Goal: Information Seeking & Learning: Learn about a topic

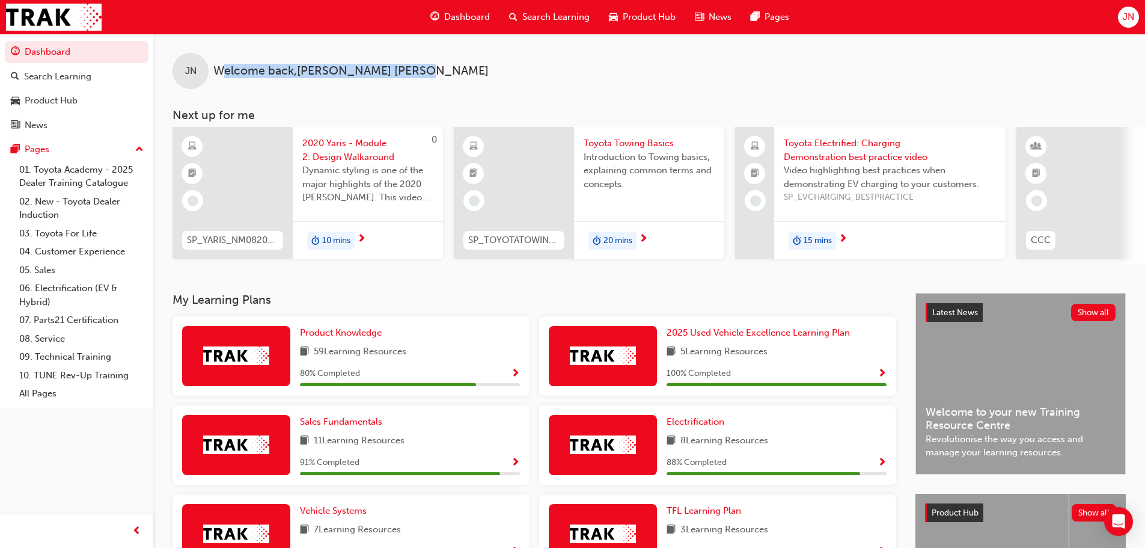
drag, startPoint x: 356, startPoint y: 72, endPoint x: 224, endPoint y: 71, distance: 131.6
click at [224, 71] on div "JN Welcome back , [PERSON_NAME]" at bounding box center [649, 61] width 992 height 55
click at [224, 71] on span "Welcome back , [PERSON_NAME]" at bounding box center [350, 71] width 275 height 14
drag, startPoint x: 216, startPoint y: 69, endPoint x: 423, endPoint y: 67, distance: 207.4
click at [423, 67] on div "JN Welcome back , [PERSON_NAME]" at bounding box center [649, 61] width 992 height 55
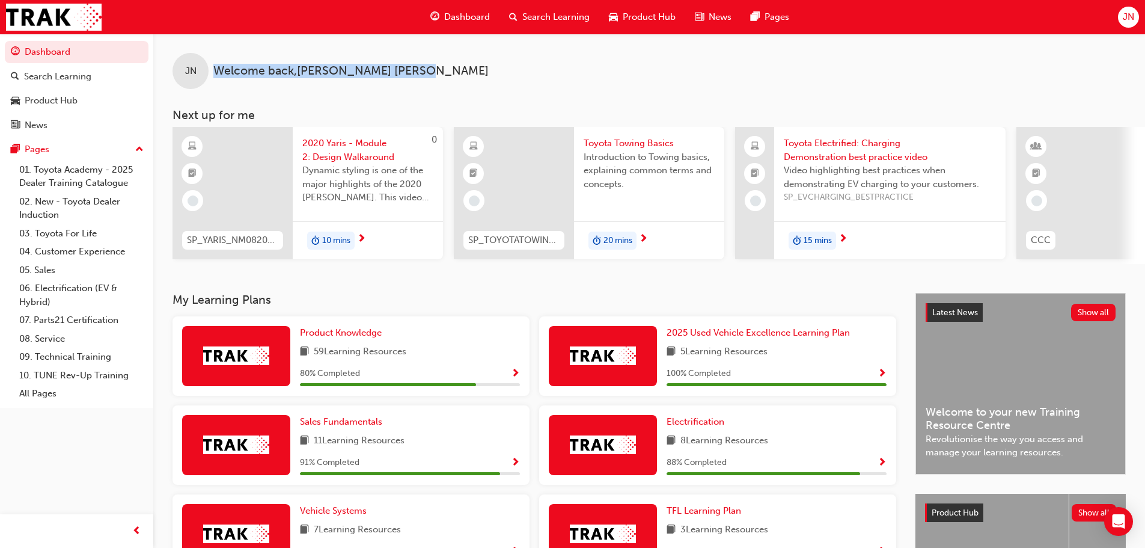
click at [423, 67] on div "JN Welcome back , [PERSON_NAME]" at bounding box center [649, 61] width 992 height 55
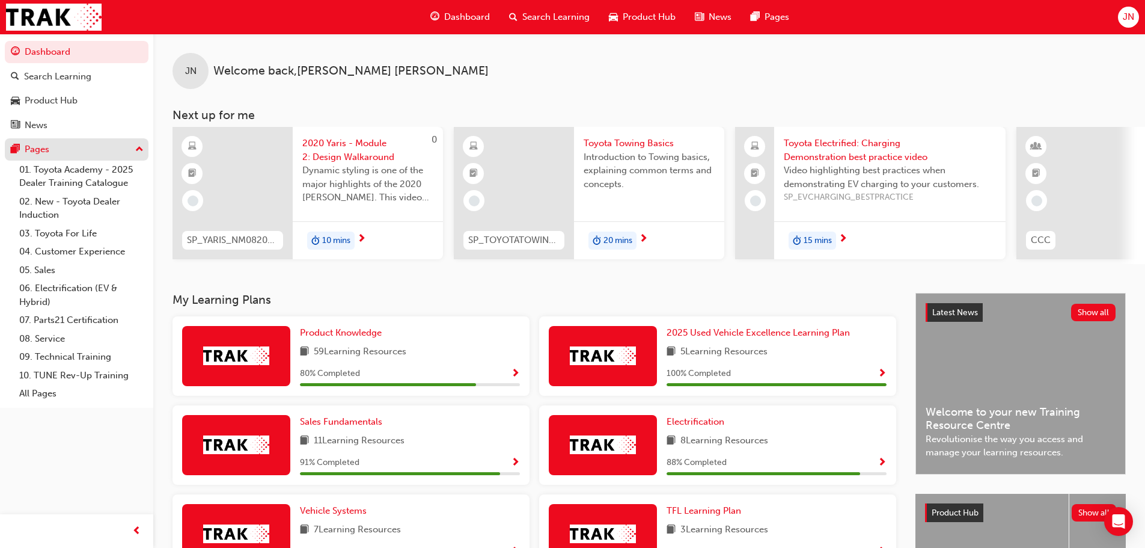
click at [82, 150] on div "Pages" at bounding box center [77, 149] width 132 height 15
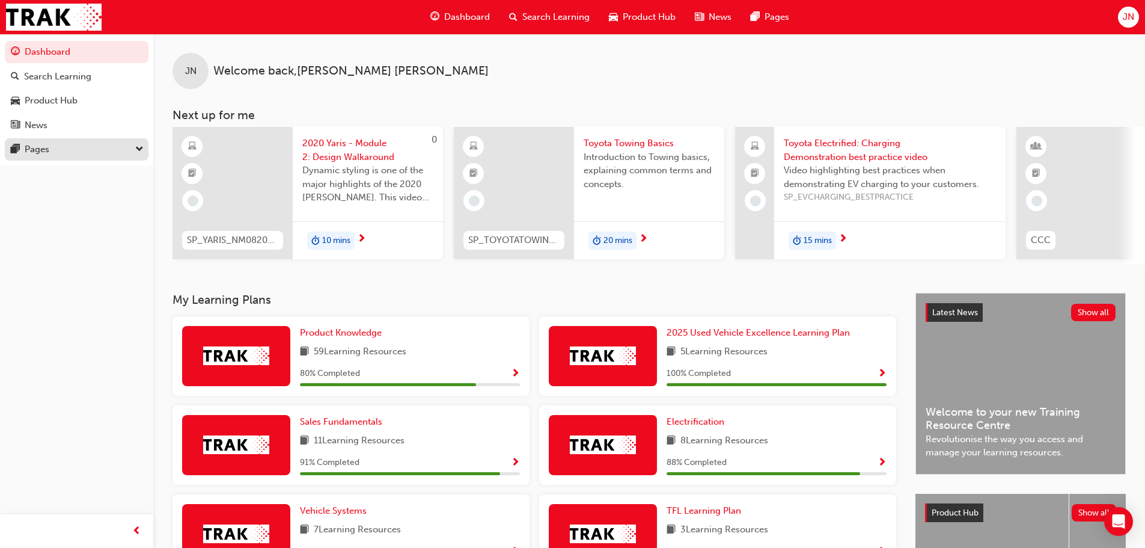
click at [62, 145] on div "Pages" at bounding box center [77, 149] width 132 height 15
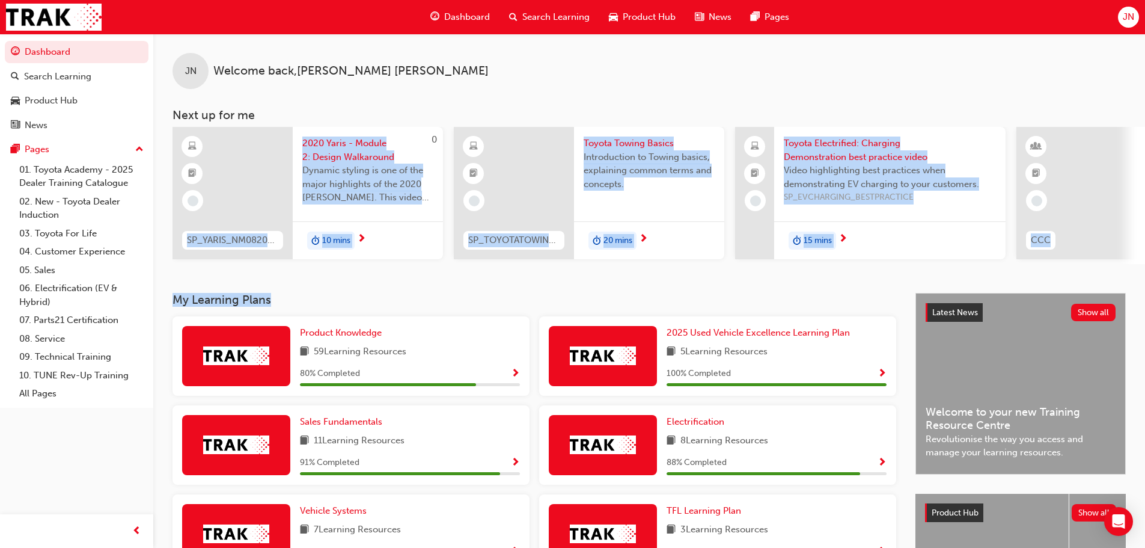
drag, startPoint x: 356, startPoint y: 303, endPoint x: 188, endPoint y: 296, distance: 168.5
click at [188, 296] on div "JN Welcome back , [PERSON_NAME] Next up for me 0 SP_YARIS_NM0820_EL_02 2020 Yar…" at bounding box center [649, 407] width 992 height 747
click at [188, 293] on div "JN Welcome back , [PERSON_NAME] Next up for me 0 SP_YARIS_NM0820_EL_02 2020 Yar…" at bounding box center [649, 163] width 992 height 259
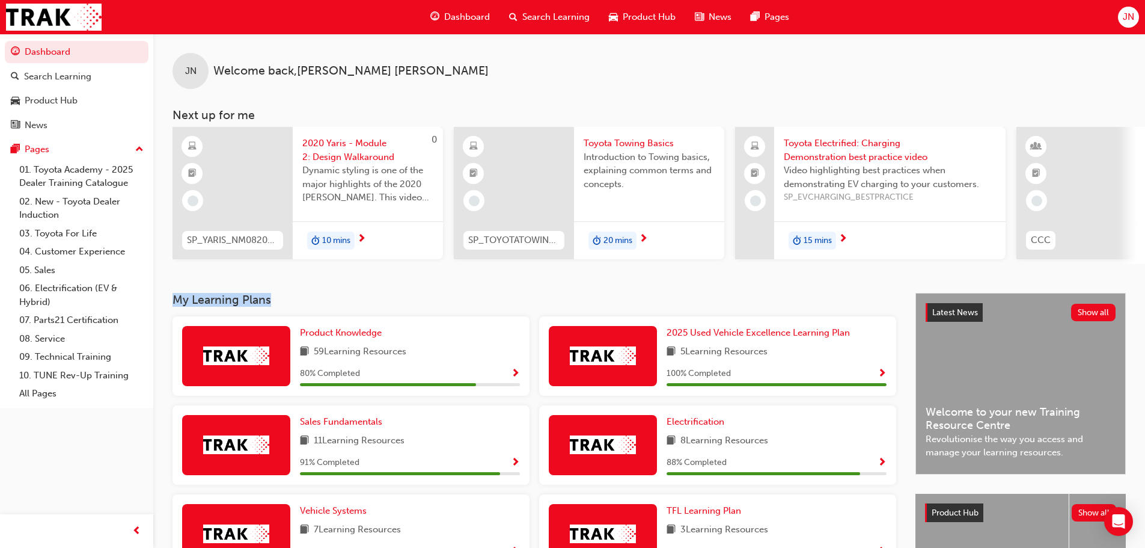
drag, startPoint x: 246, startPoint y: 302, endPoint x: 171, endPoint y: 300, distance: 74.6
click at [171, 300] on div "My Learning Plans Product Knowledge 59 Learning Resources 80 % Completed 2025 U…" at bounding box center [649, 536] width 992 height 487
click at [170, 301] on div "My Learning Plans Product Knowledge 59 Learning Resources 80 % Completed 2025 U…" at bounding box center [649, 536] width 992 height 487
click at [174, 299] on h3 "My Learning Plans" at bounding box center [535, 300] width 724 height 14
drag, startPoint x: 174, startPoint y: 299, endPoint x: 272, endPoint y: 300, distance: 98.0
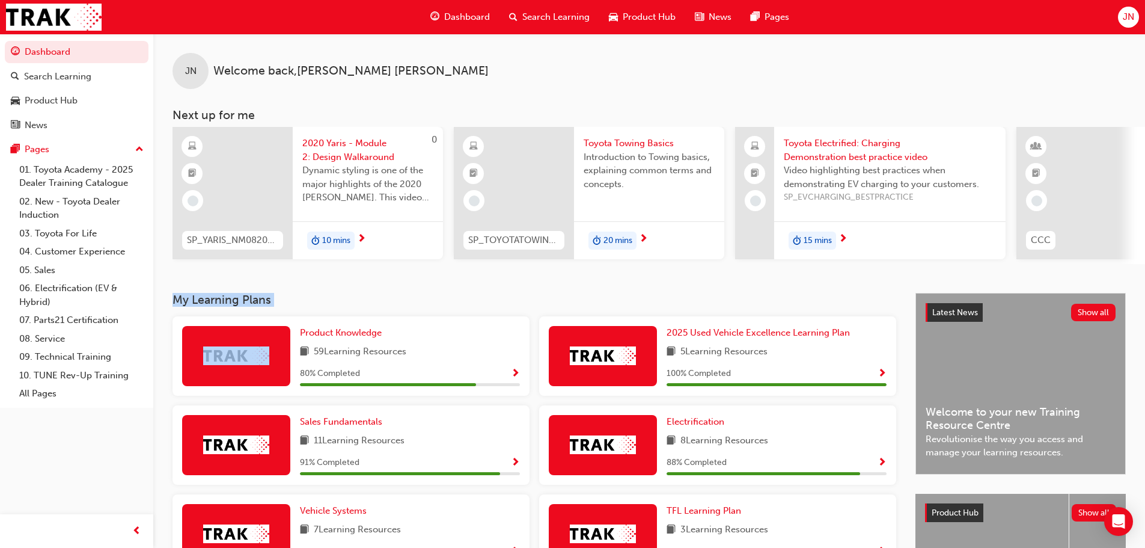
click at [272, 300] on h3 "My Learning Plans" at bounding box center [535, 300] width 724 height 14
drag, startPoint x: 189, startPoint y: 305, endPoint x: 169, endPoint y: 303, distance: 19.9
click at [169, 303] on div "My Learning Plans Product Knowledge 59 Learning Resources 80 % Completed 2025 U…" at bounding box center [649, 536] width 992 height 487
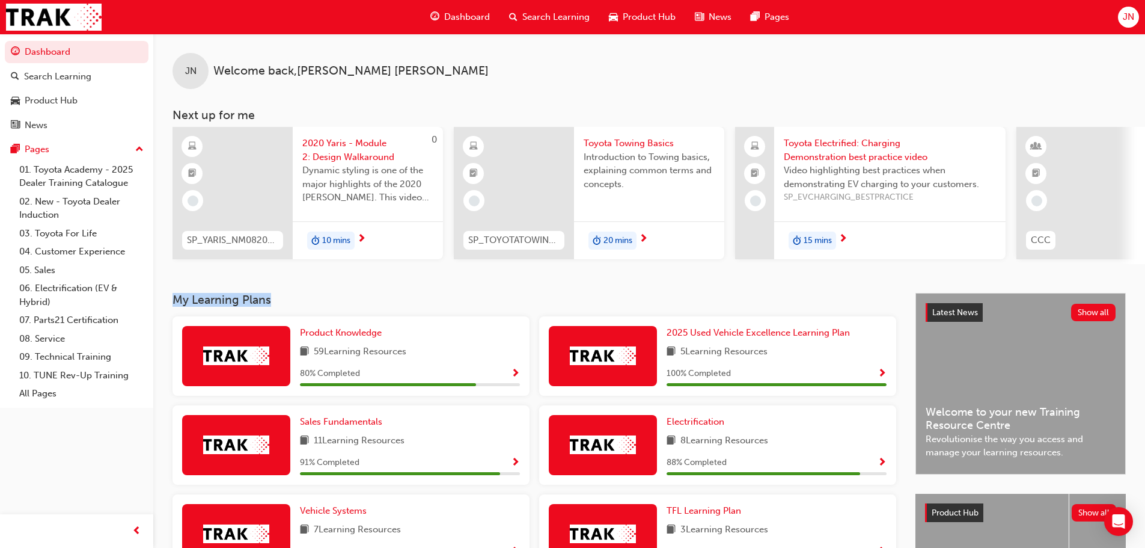
drag, startPoint x: 176, startPoint y: 302, endPoint x: 287, endPoint y: 299, distance: 111.3
click at [287, 299] on h3 "My Learning Plans" at bounding box center [535, 300] width 724 height 14
drag, startPoint x: 287, startPoint y: 299, endPoint x: 180, endPoint y: 302, distance: 107.6
click at [180, 302] on h3 "My Learning Plans" at bounding box center [535, 300] width 724 height 14
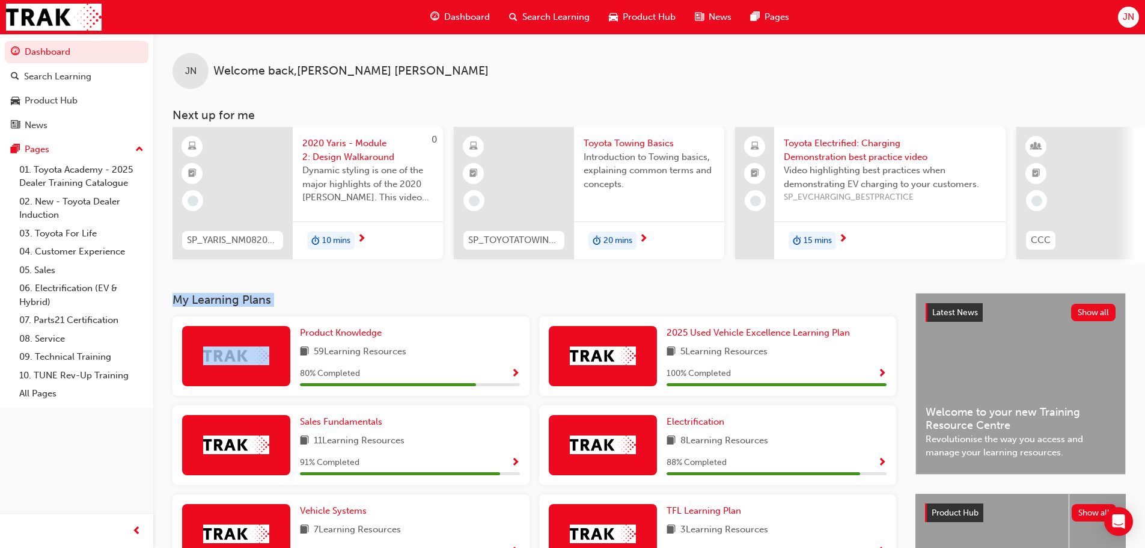
click at [180, 302] on h3 "My Learning Plans" at bounding box center [535, 300] width 724 height 14
drag, startPoint x: 173, startPoint y: 301, endPoint x: 295, endPoint y: 303, distance: 122.0
click at [295, 303] on h3 "My Learning Plans" at bounding box center [535, 300] width 724 height 14
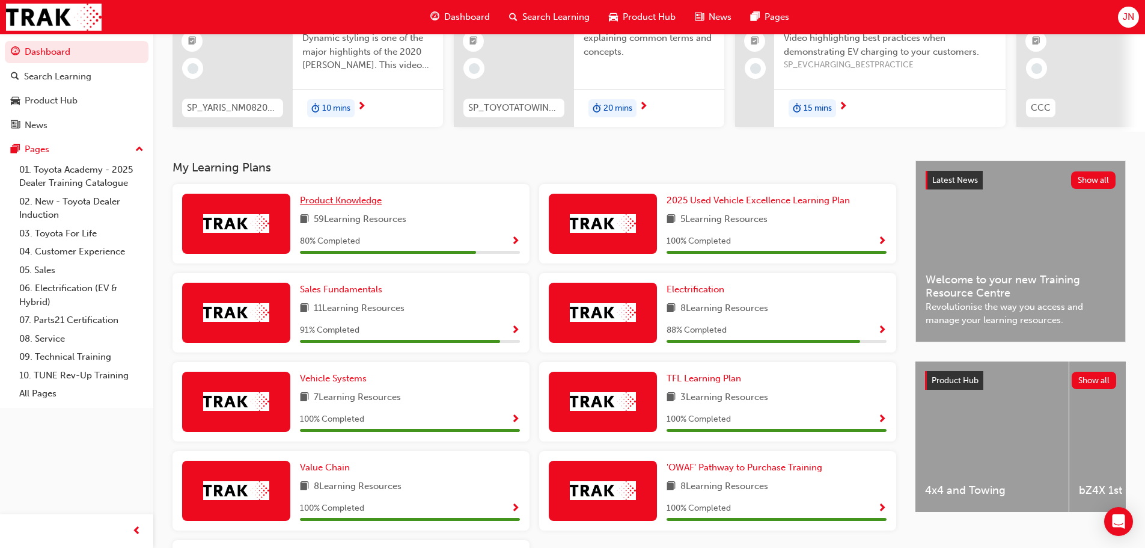
scroll to position [87, 0]
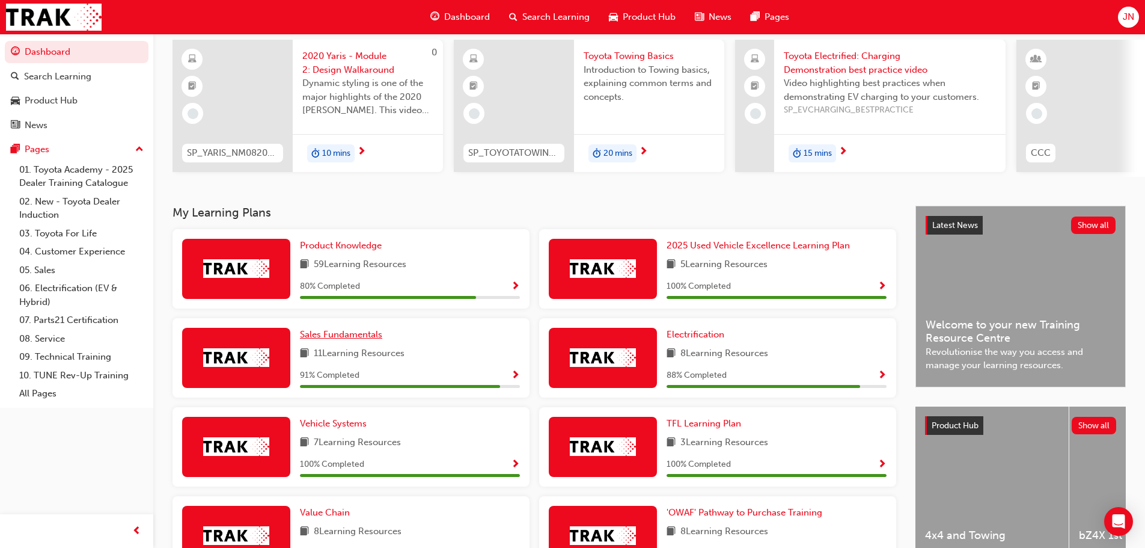
click at [379, 340] on span "Sales Fundamentals" at bounding box center [341, 334] width 82 height 11
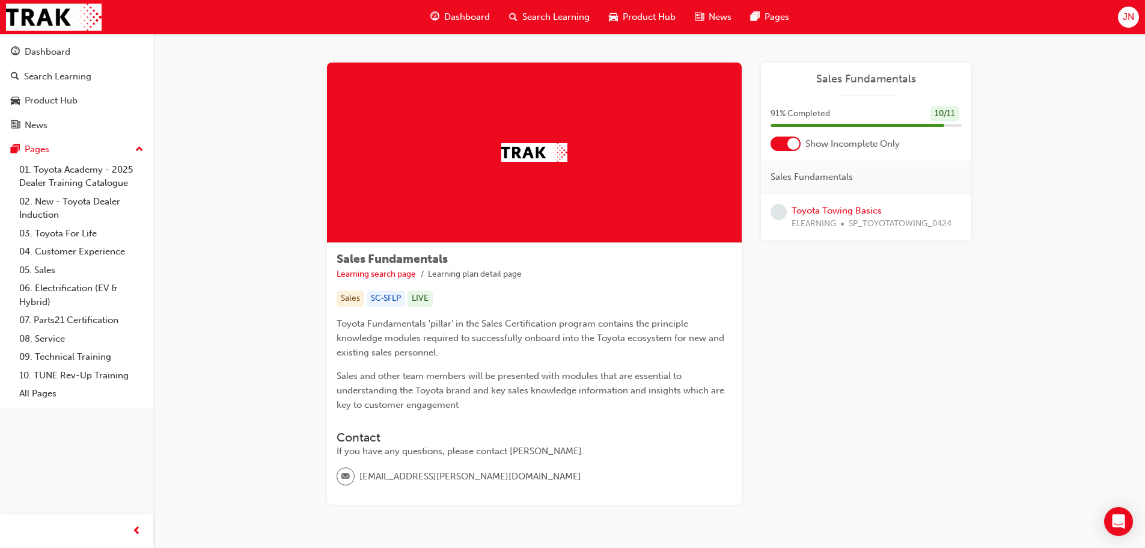
click at [436, 17] on span "guage-icon" at bounding box center [434, 17] width 9 height 15
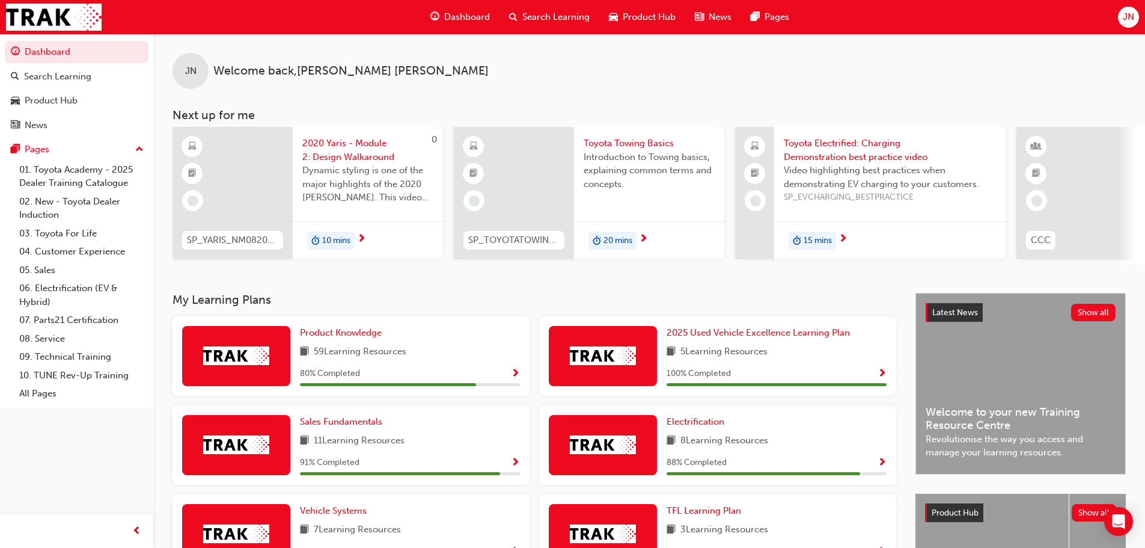
click at [361, 298] on h3 "My Learning Plans" at bounding box center [535, 300] width 724 height 14
click at [344, 338] on span "Product Knowledge" at bounding box center [341, 332] width 82 height 11
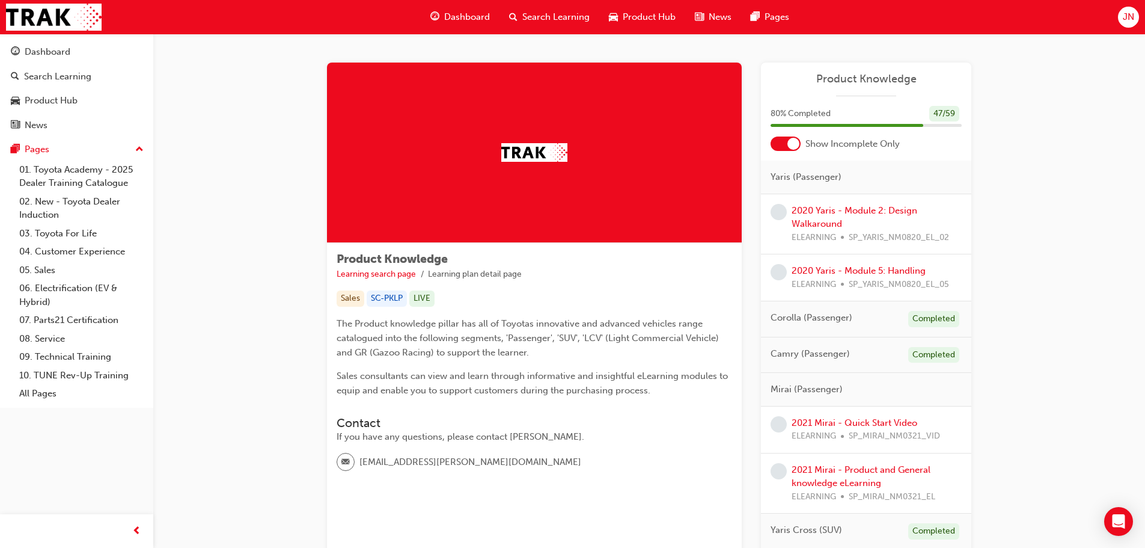
click at [463, 21] on span "Dashboard" at bounding box center [467, 17] width 46 height 14
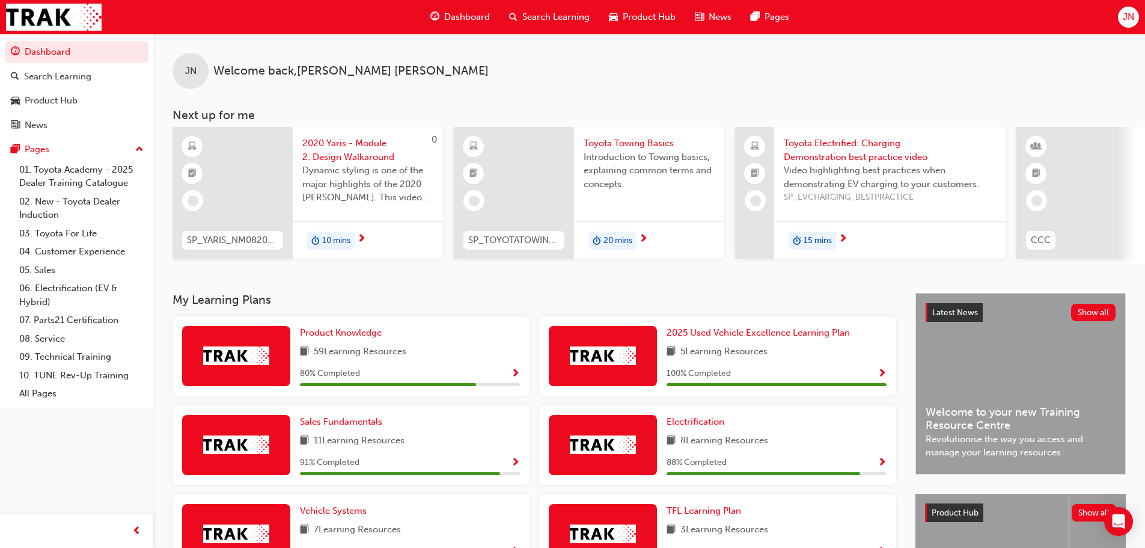
click at [418, 57] on div "JN Welcome back , [PERSON_NAME]" at bounding box center [649, 61] width 992 height 55
